Goal: Task Accomplishment & Management: Manage account settings

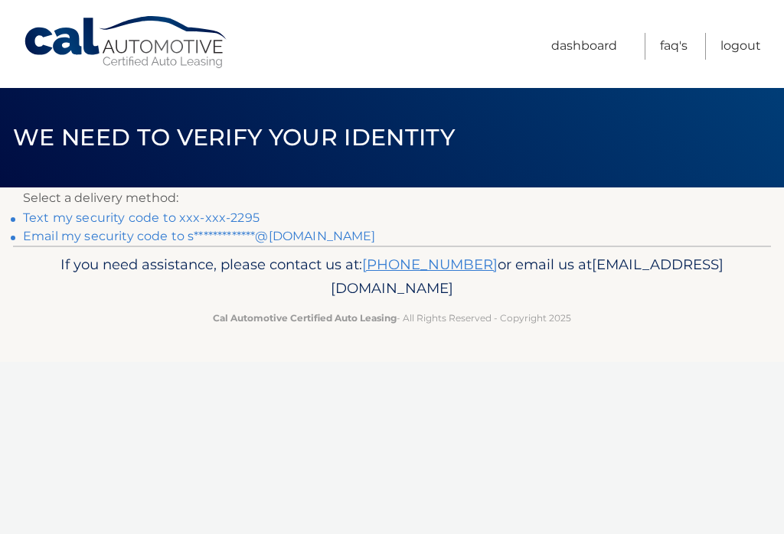
click at [70, 216] on link "Text my security code to xxx-xxx-2295" at bounding box center [141, 217] width 236 height 15
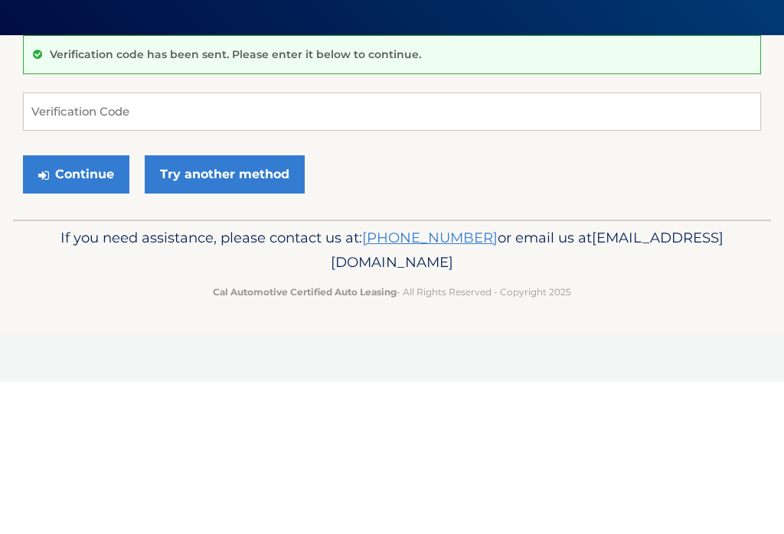
scroll to position [152, 0]
click at [73, 245] on input "Verification Code" at bounding box center [392, 264] width 738 height 38
type input "124165"
click at [76, 308] on button "Continue" at bounding box center [76, 327] width 106 height 38
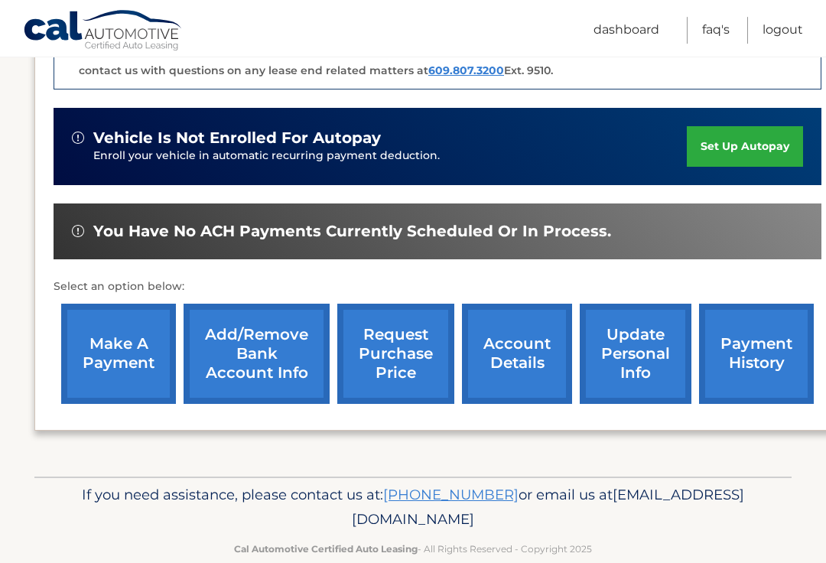
scroll to position [450, 0]
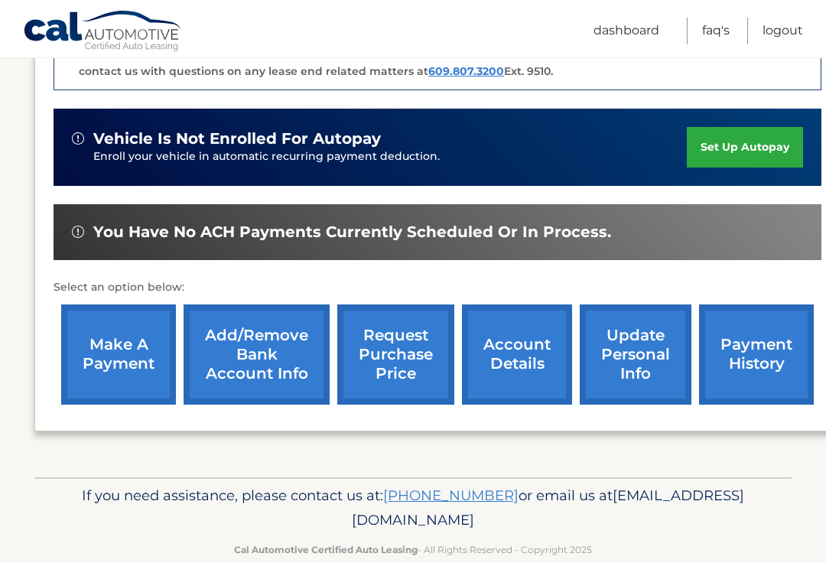
click at [406, 358] on link "request purchase price" at bounding box center [395, 355] width 117 height 100
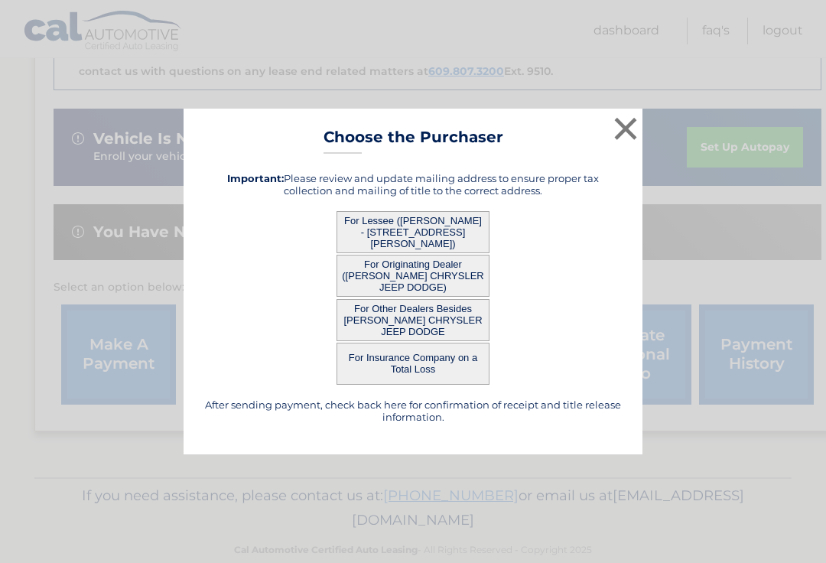
click at [419, 231] on button "For Lessee (SANDRA SCHWARTZMIER - 201 Bernardi Drive, , Pittsburgh, PA 15214)" at bounding box center [413, 232] width 153 height 42
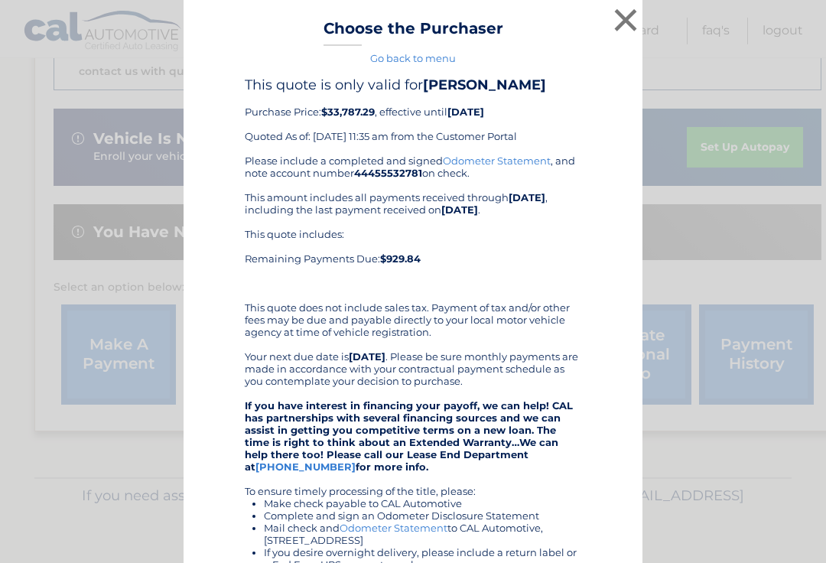
click at [634, 16] on button "×" at bounding box center [626, 20] width 31 height 31
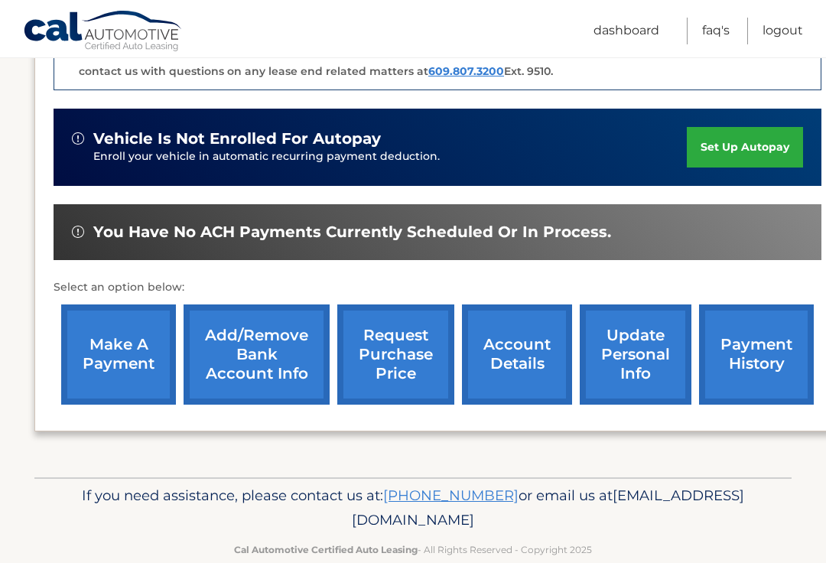
click at [791, 31] on link "Logout" at bounding box center [783, 31] width 41 height 27
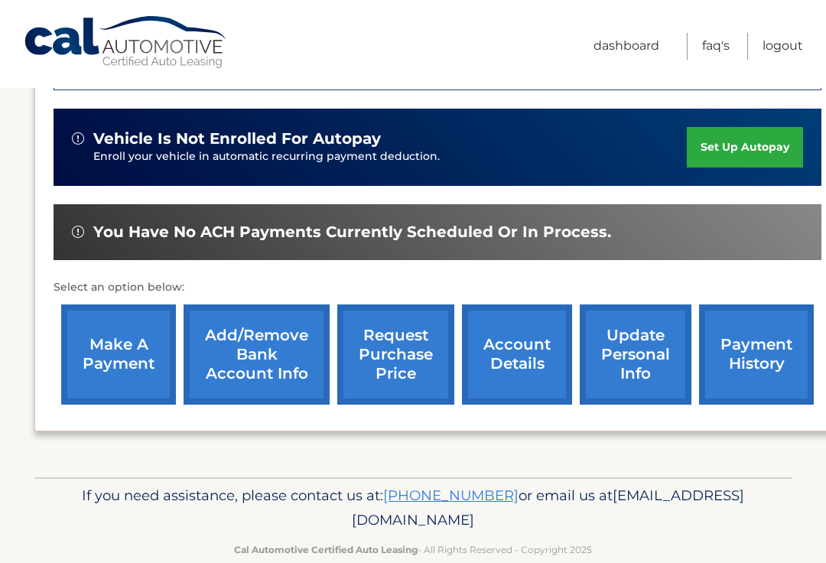
scroll to position [0, 0]
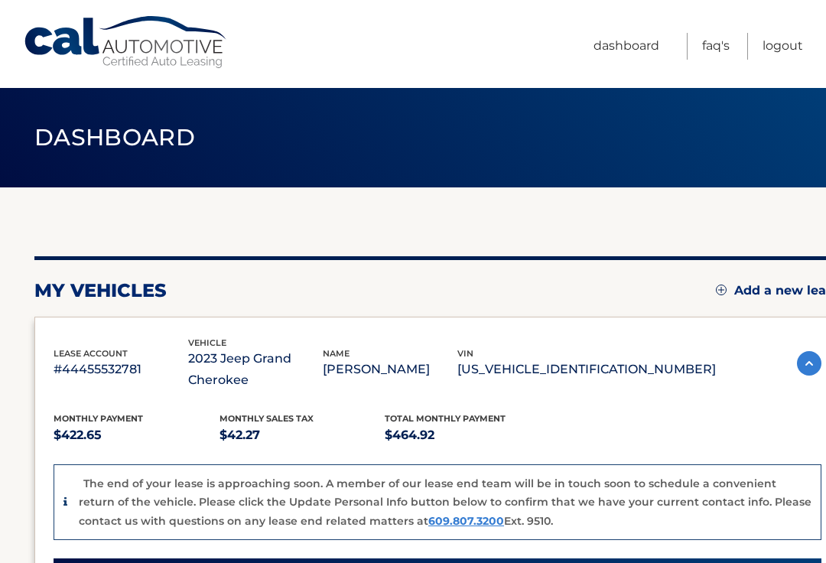
click at [776, 38] on link "Logout" at bounding box center [783, 46] width 41 height 27
